Goal: Transaction & Acquisition: Book appointment/travel/reservation

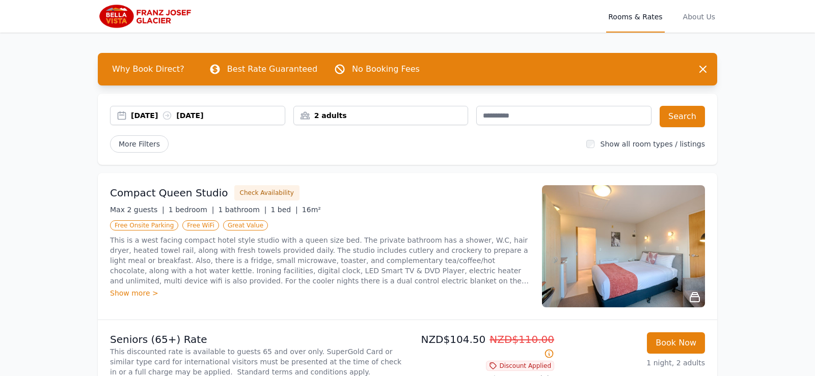
click at [152, 119] on div "[DATE] [DATE]" at bounding box center [208, 115] width 154 height 10
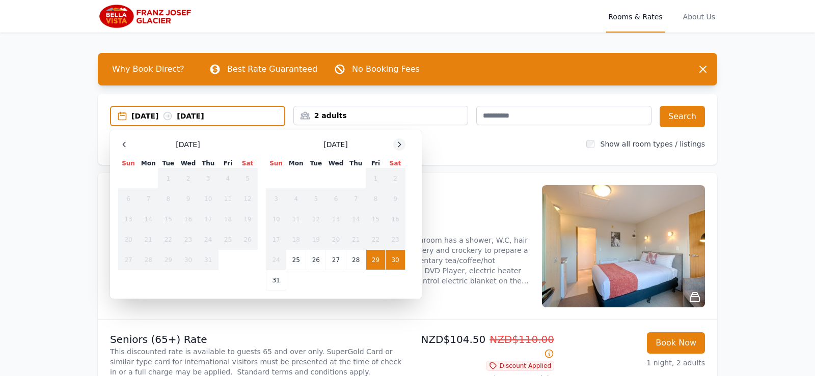
click at [400, 146] on icon at bounding box center [399, 144] width 3 height 5
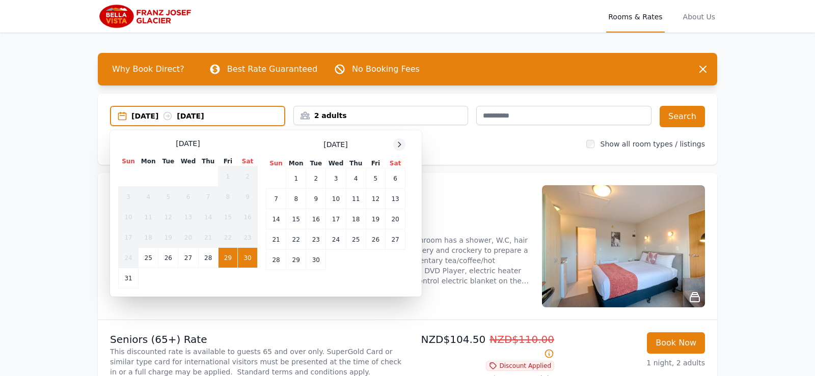
click at [400, 146] on icon at bounding box center [399, 144] width 3 height 5
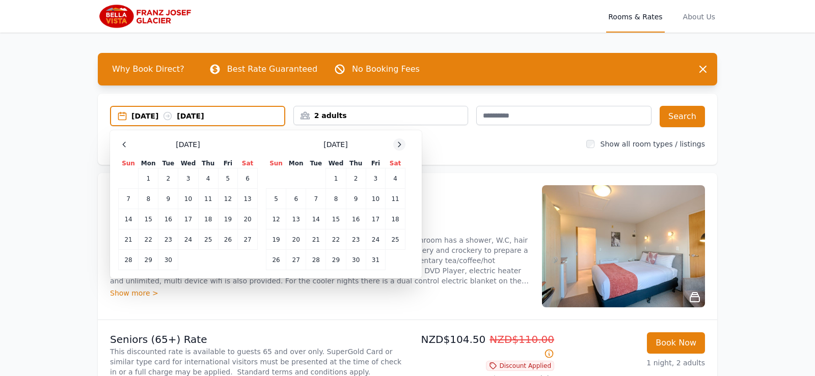
click at [400, 146] on icon at bounding box center [399, 144] width 3 height 5
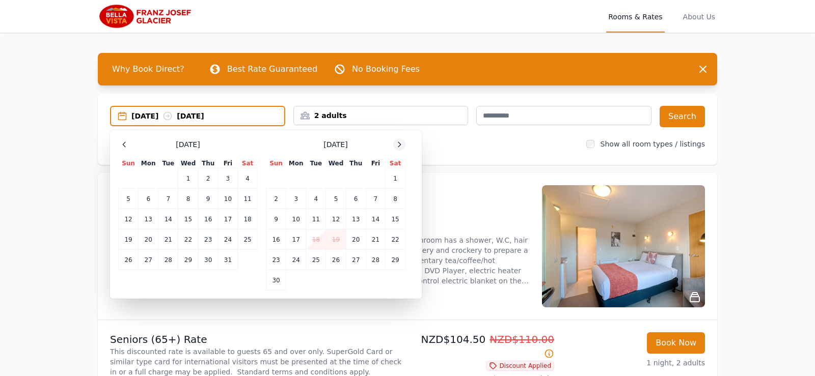
click at [400, 146] on icon at bounding box center [399, 144] width 3 height 5
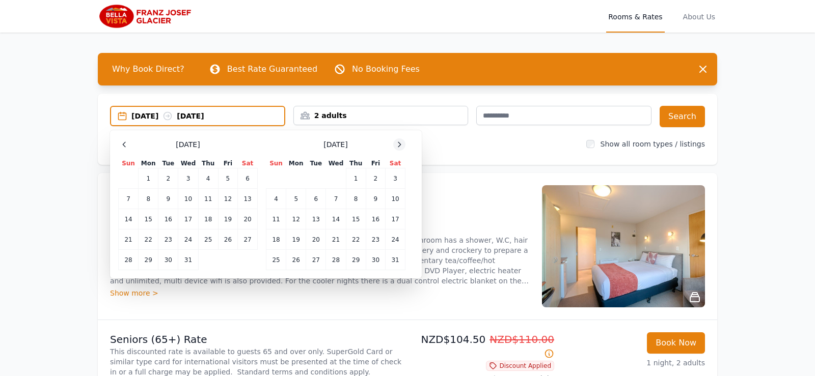
click at [400, 146] on icon at bounding box center [399, 144] width 3 height 5
click at [341, 221] on td "18" at bounding box center [336, 219] width 20 height 20
click at [373, 217] on td "20" at bounding box center [375, 219] width 19 height 20
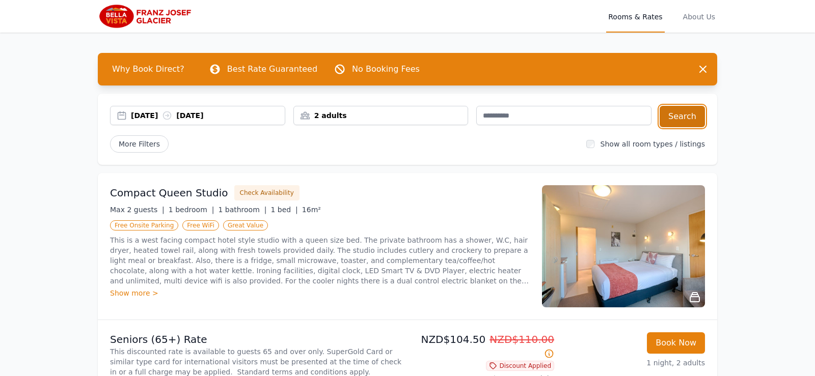
click at [698, 121] on button "Search" at bounding box center [681, 116] width 45 height 21
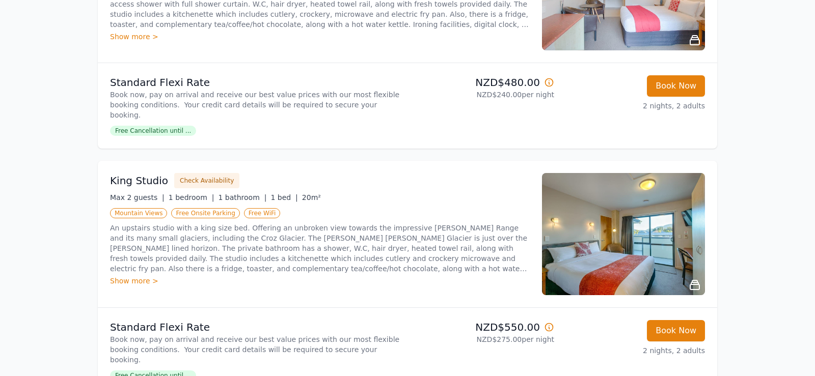
scroll to position [542, 0]
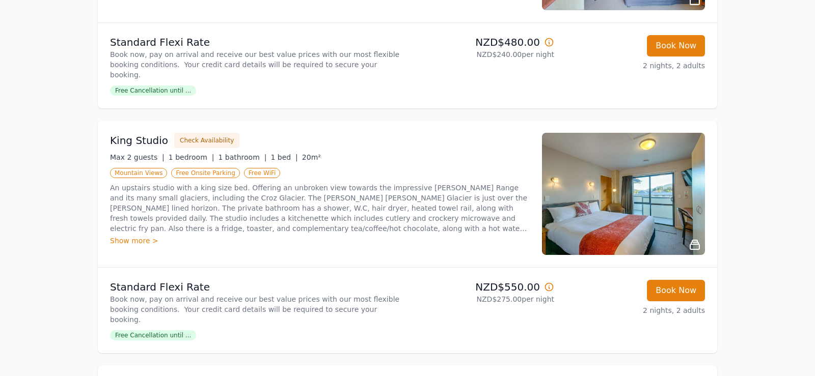
click at [140, 330] on span "Free Cancellation until ..." at bounding box center [153, 335] width 86 height 10
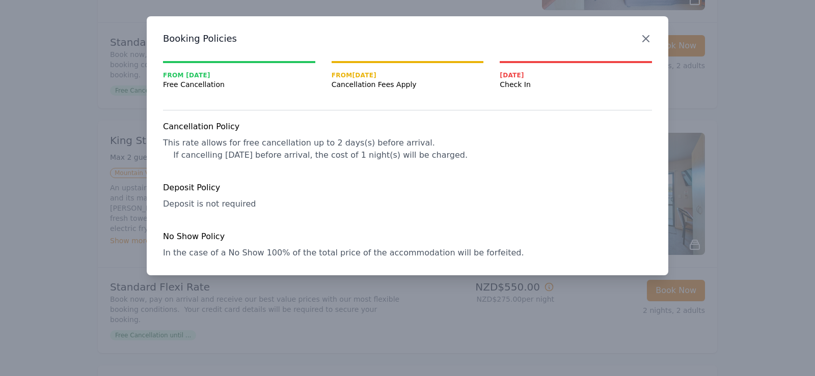
click at [648, 43] on icon "button" at bounding box center [646, 39] width 12 height 12
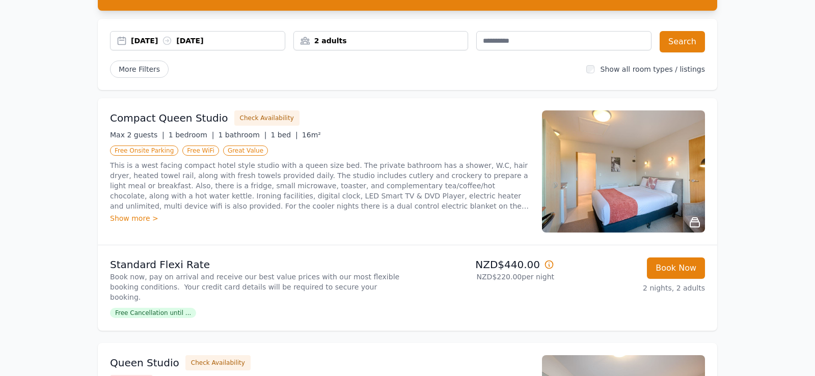
scroll to position [0, 0]
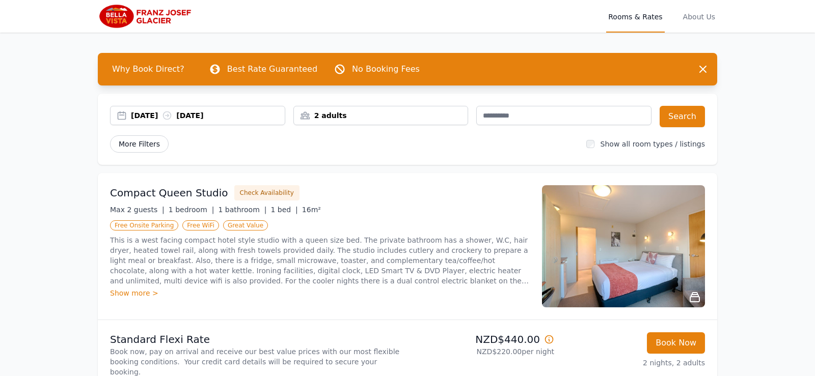
click at [122, 148] on span "More Filters" at bounding box center [139, 143] width 59 height 17
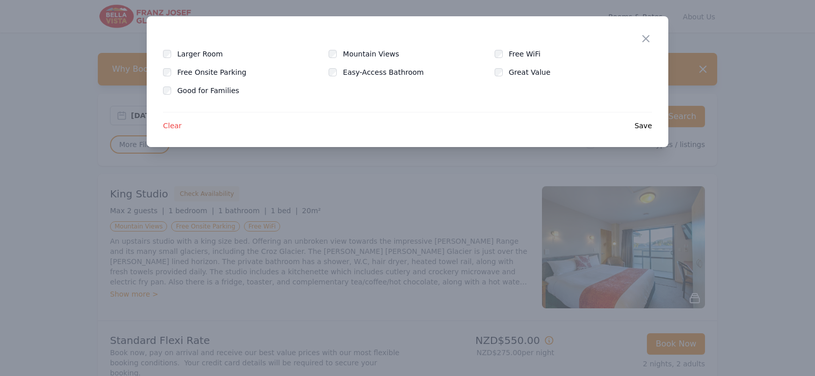
click at [645, 130] on span "Save" at bounding box center [642, 126] width 17 height 10
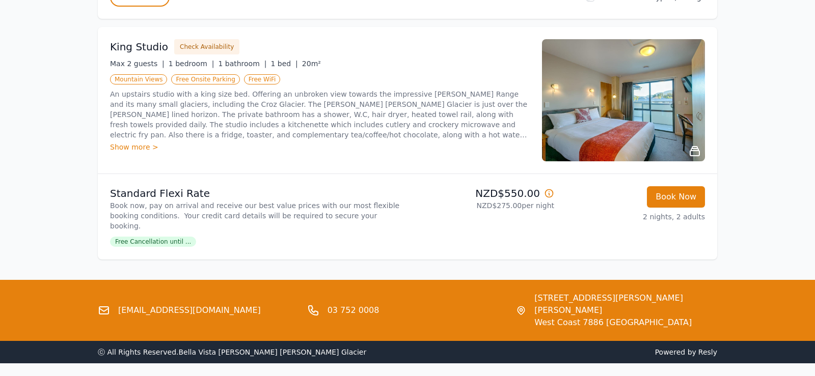
scroll to position [156, 0]
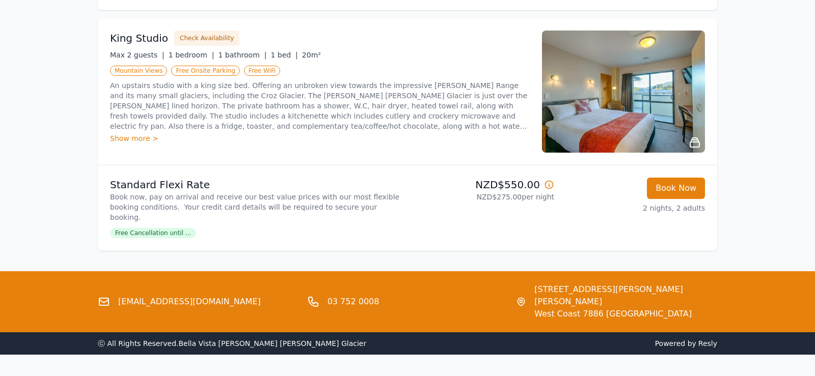
click at [625, 126] on img at bounding box center [623, 92] width 163 height 122
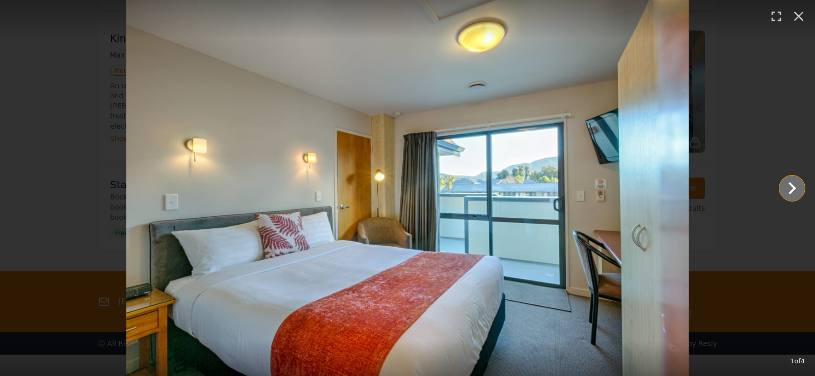
click at [799, 189] on icon "Show slide 2 of 4" at bounding box center [792, 188] width 24 height 24
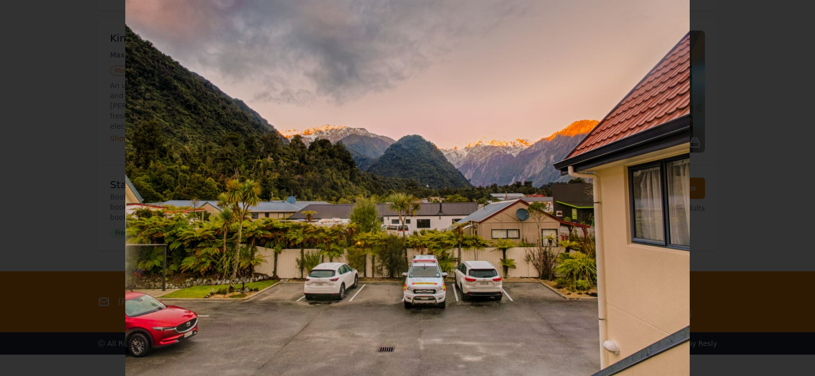
click at [799, 189] on icon "Show slide 3 of 4" at bounding box center [792, 188] width 24 height 24
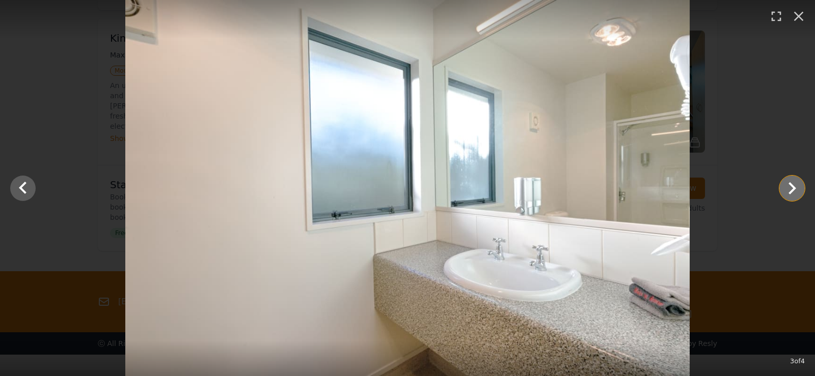
click at [799, 189] on icon "Show slide 4 of 4" at bounding box center [792, 188] width 24 height 24
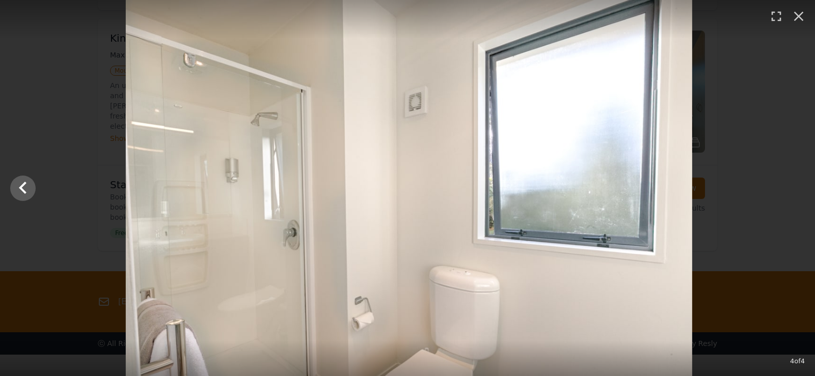
click at [799, 189] on div at bounding box center [409, 188] width 815 height 376
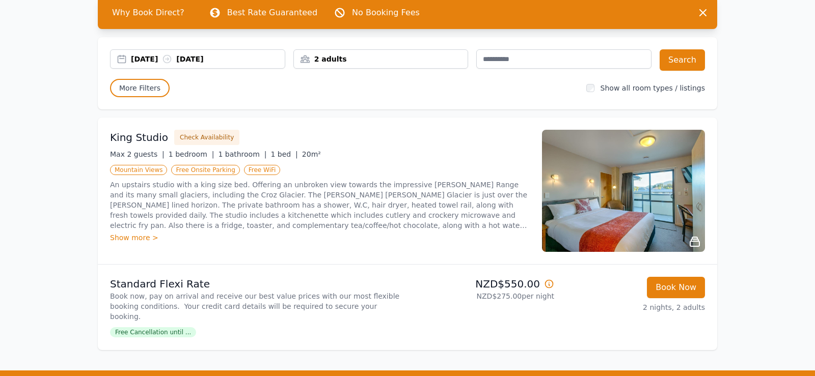
scroll to position [0, 0]
